Goal: Browse casually

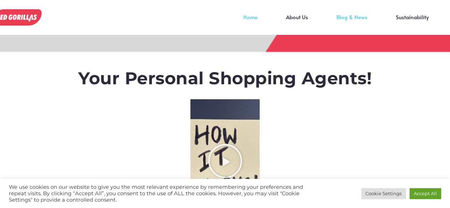
click at [22, 15] on img at bounding box center [16, 14] width 50 height 17
